Goal: Manage account settings

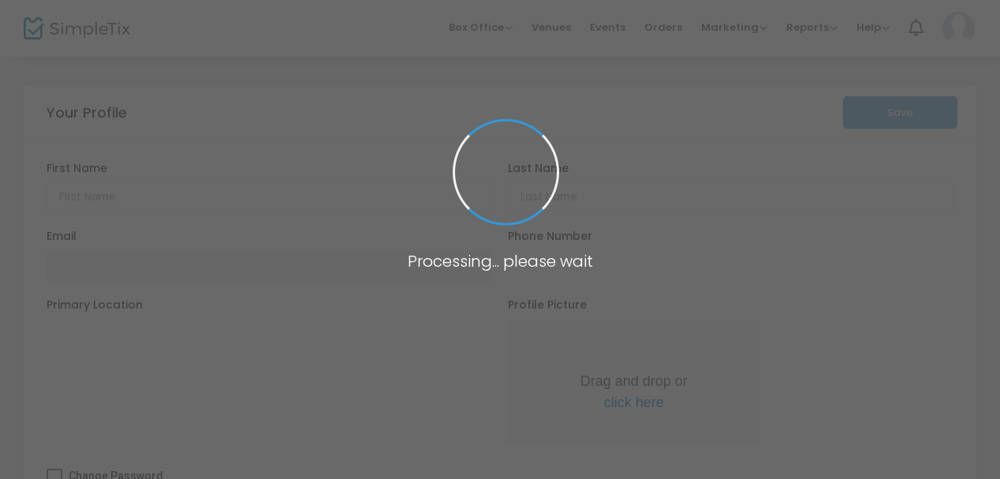
type input "[PERSON_NAME]"
type input "[PERSON_NAME][EMAIL_ADDRESS][PERSON_NAME][DOMAIN_NAME]"
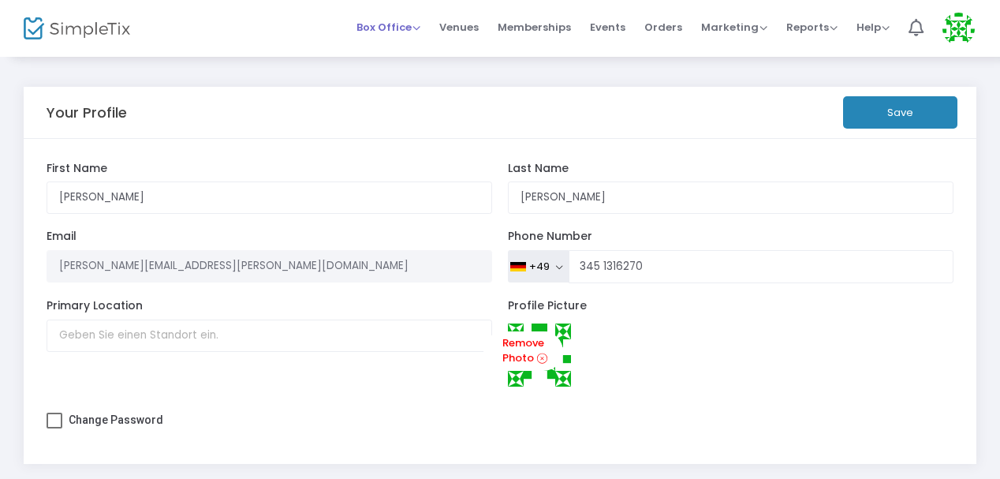
click at [420, 28] on span "Box Office" at bounding box center [389, 27] width 64 height 15
click at [616, 22] on span "Events" at bounding box center [608, 27] width 36 height 40
